Goal: Task Accomplishment & Management: Manage account settings

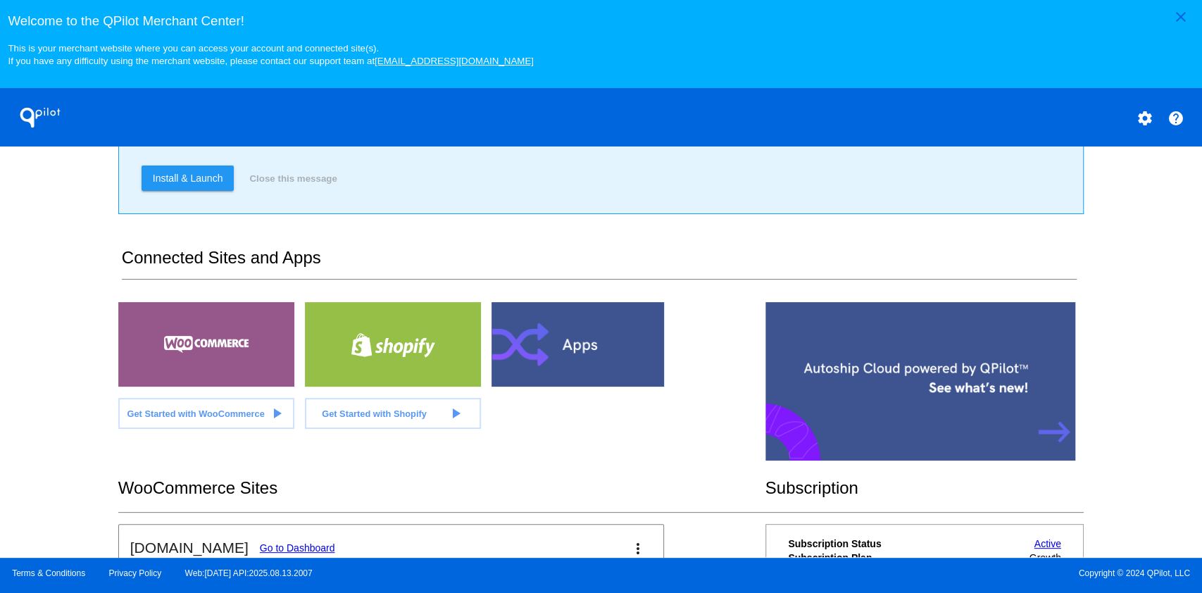
scroll to position [282, 0]
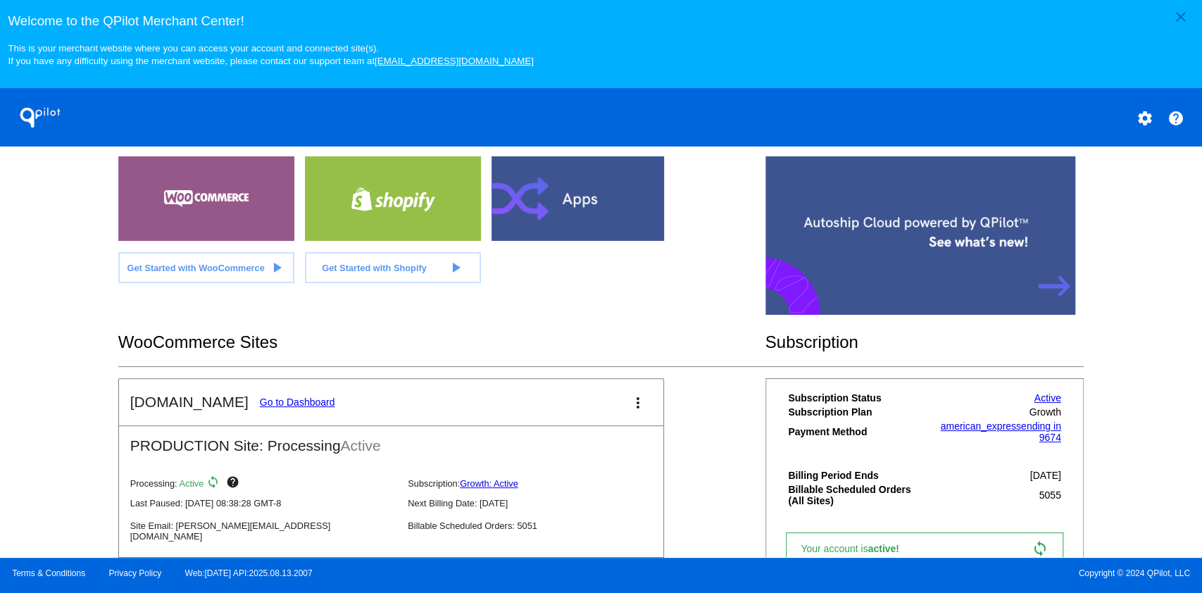
click at [311, 398] on link "Go to Dashboard" at bounding box center [297, 401] width 75 height 11
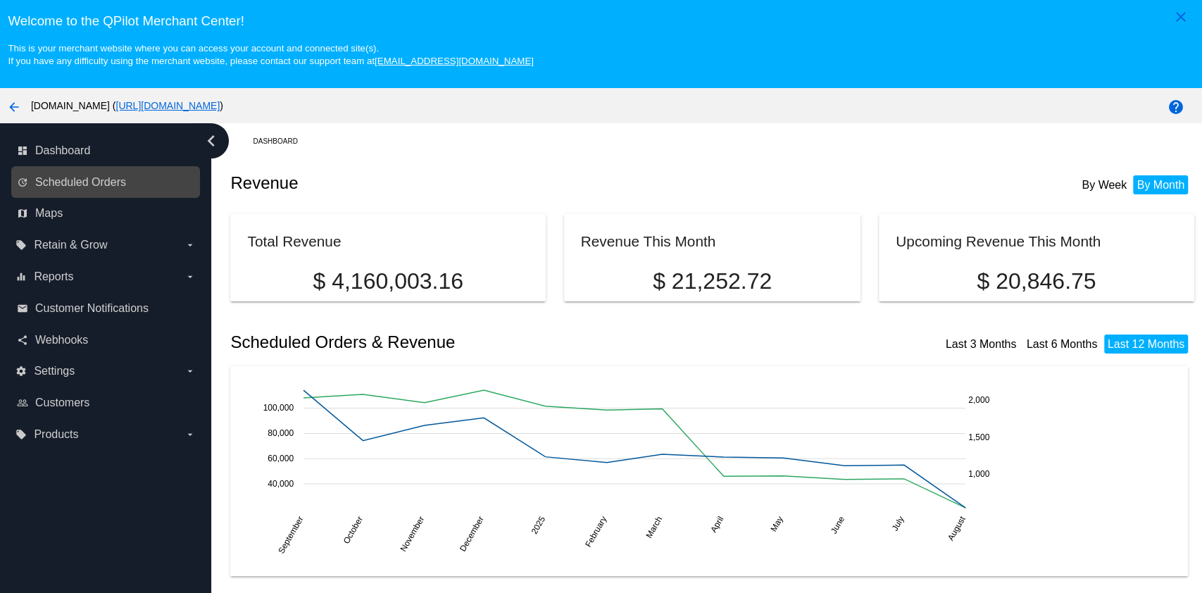
click at [125, 174] on link "update Scheduled Orders" at bounding box center [106, 182] width 179 height 23
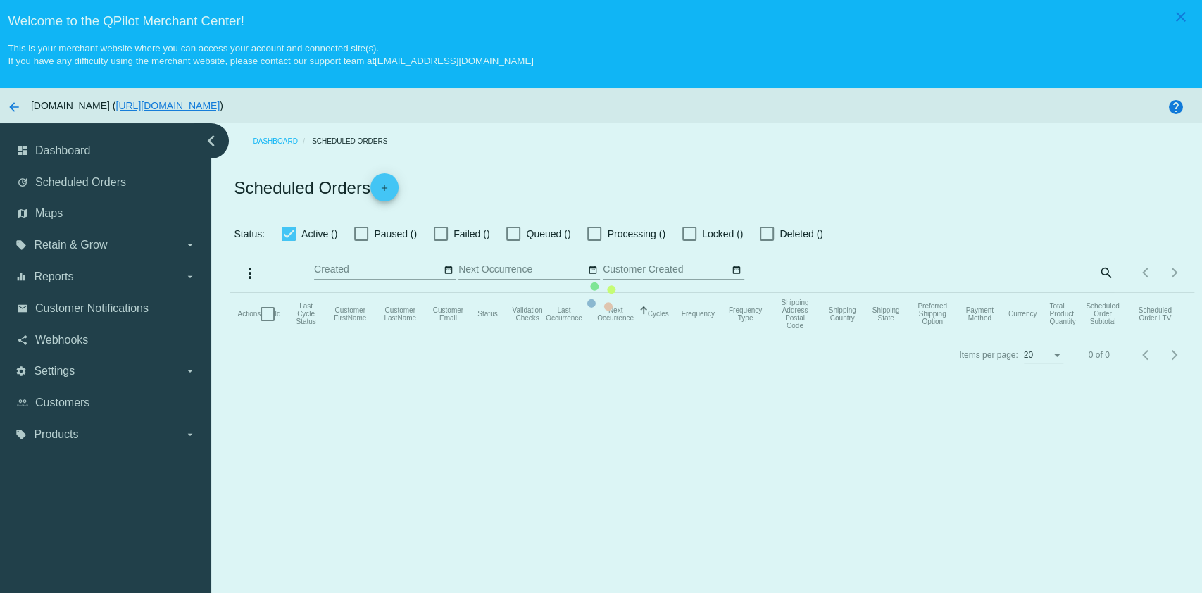
checkbox input "true"
